Goal: Register for event/course

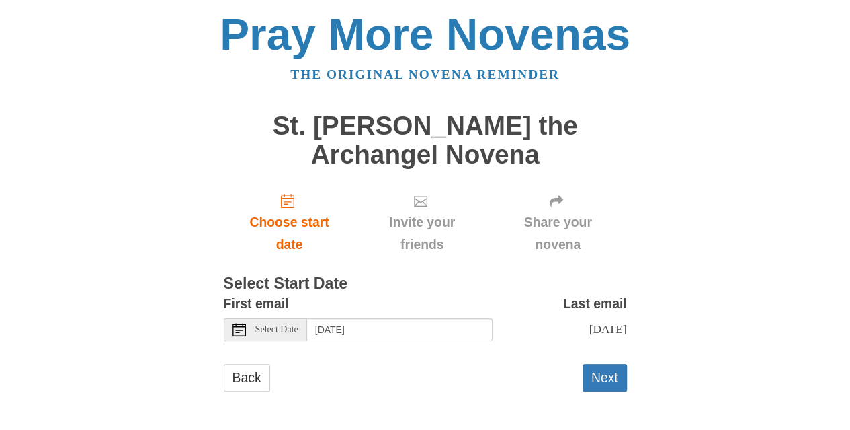
scroll to position [13, 0]
click at [235, 322] on icon at bounding box center [239, 328] width 13 height 13
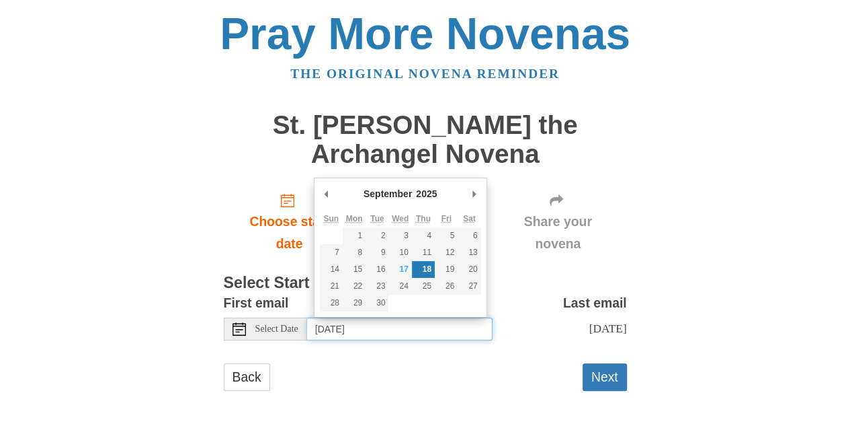
type input "Saturday, September 20th"
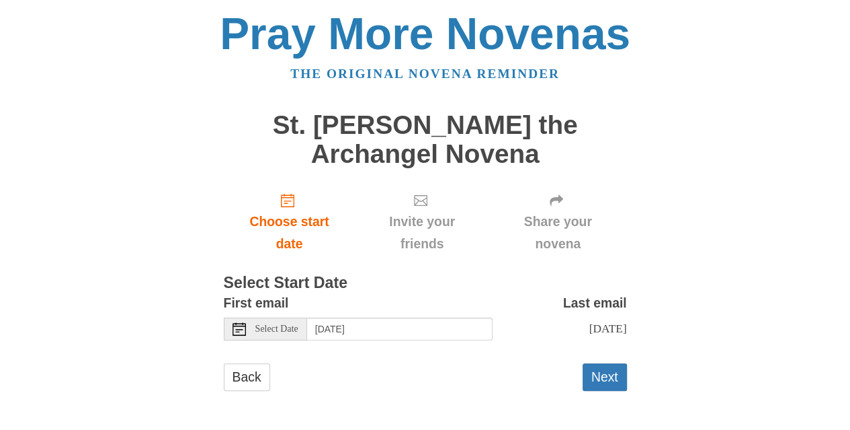
click at [602, 377] on button "Next" at bounding box center [605, 377] width 44 height 28
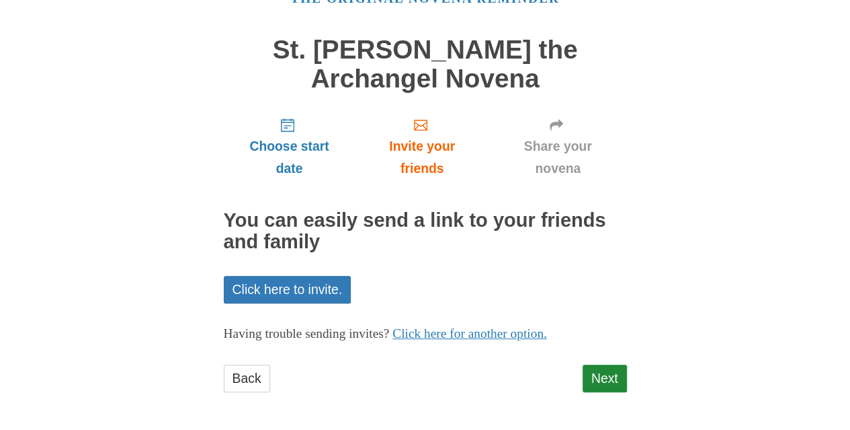
scroll to position [77, 0]
click at [602, 378] on link "Next" at bounding box center [605, 378] width 44 height 28
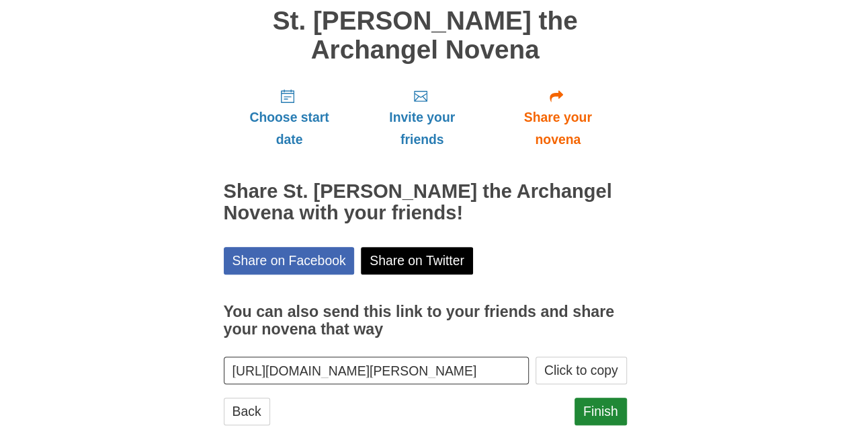
scroll to position [137, 0]
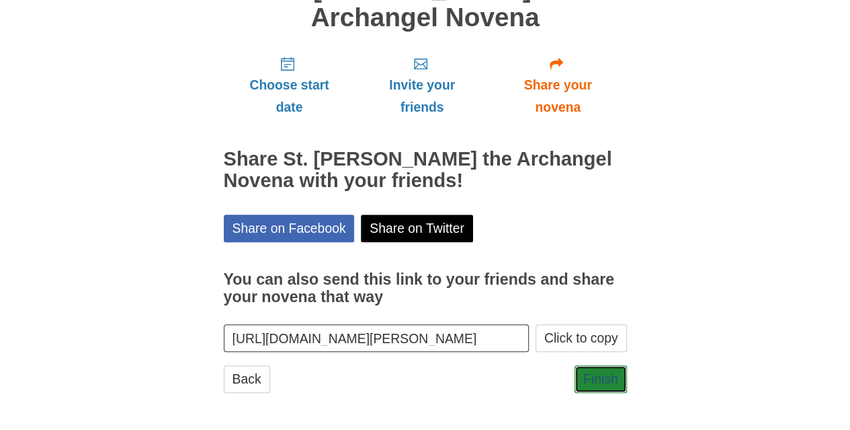
click at [604, 377] on link "Finish" at bounding box center [601, 379] width 52 height 28
